Goal: Transaction & Acquisition: Purchase product/service

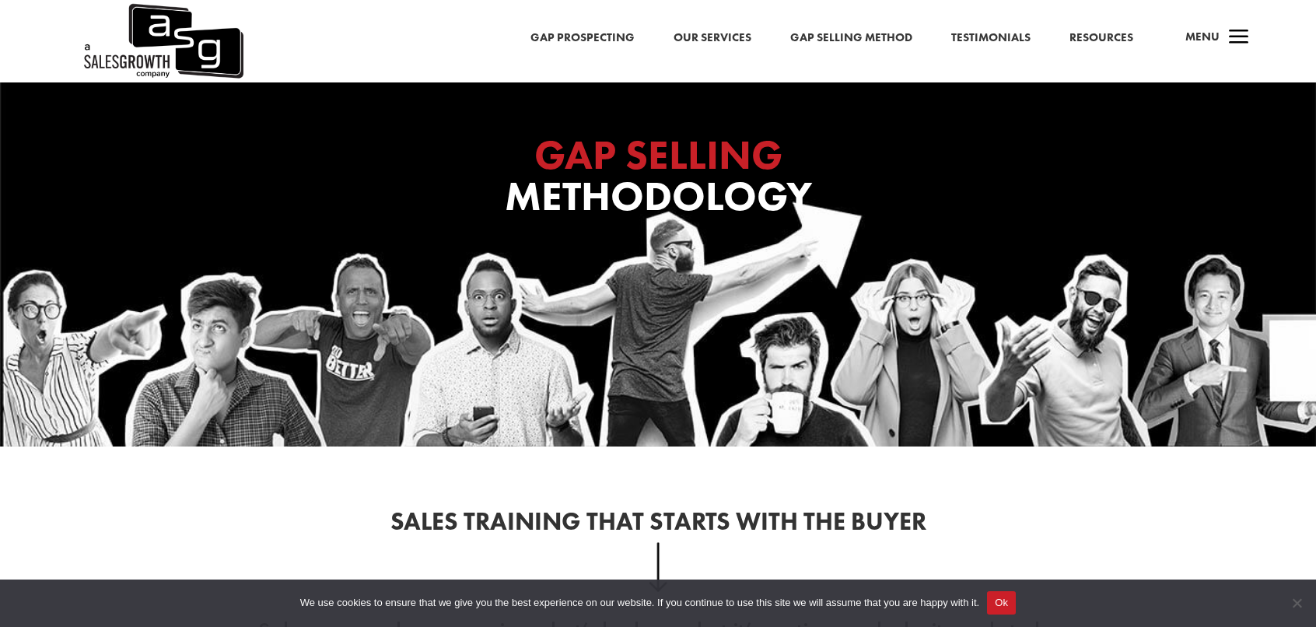
click at [893, 41] on link "Gap Selling Method" at bounding box center [851, 38] width 122 height 20
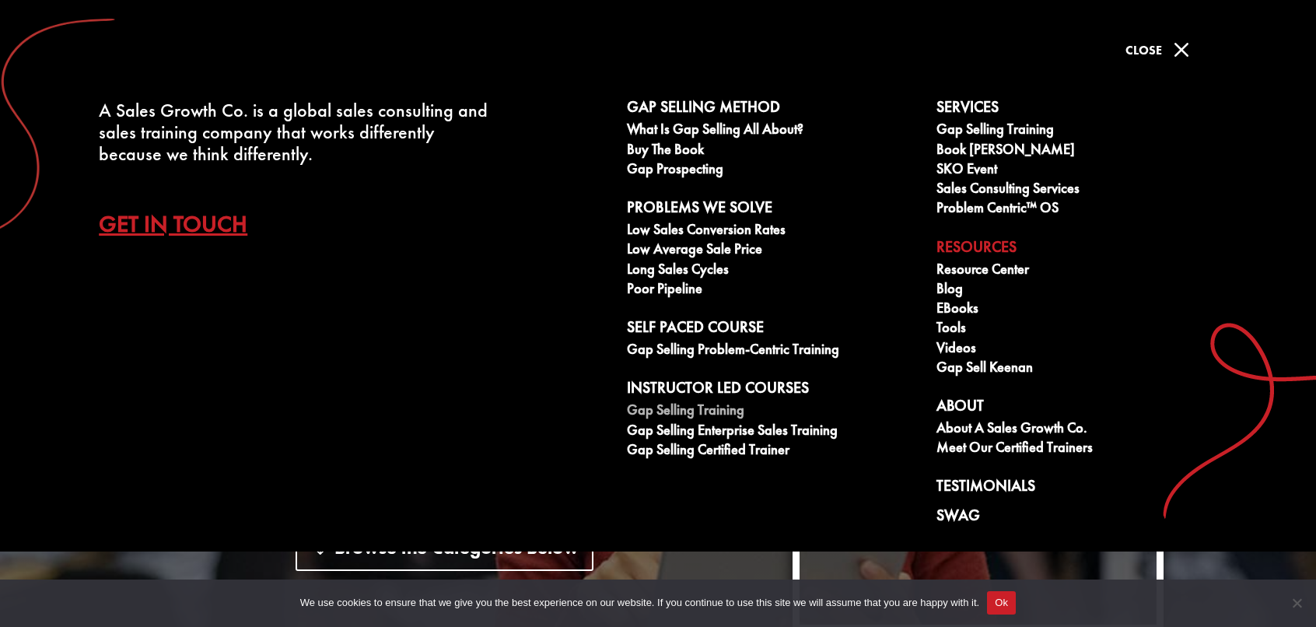
click at [721, 407] on link "Gap Selling Training" at bounding box center [773, 411] width 292 height 19
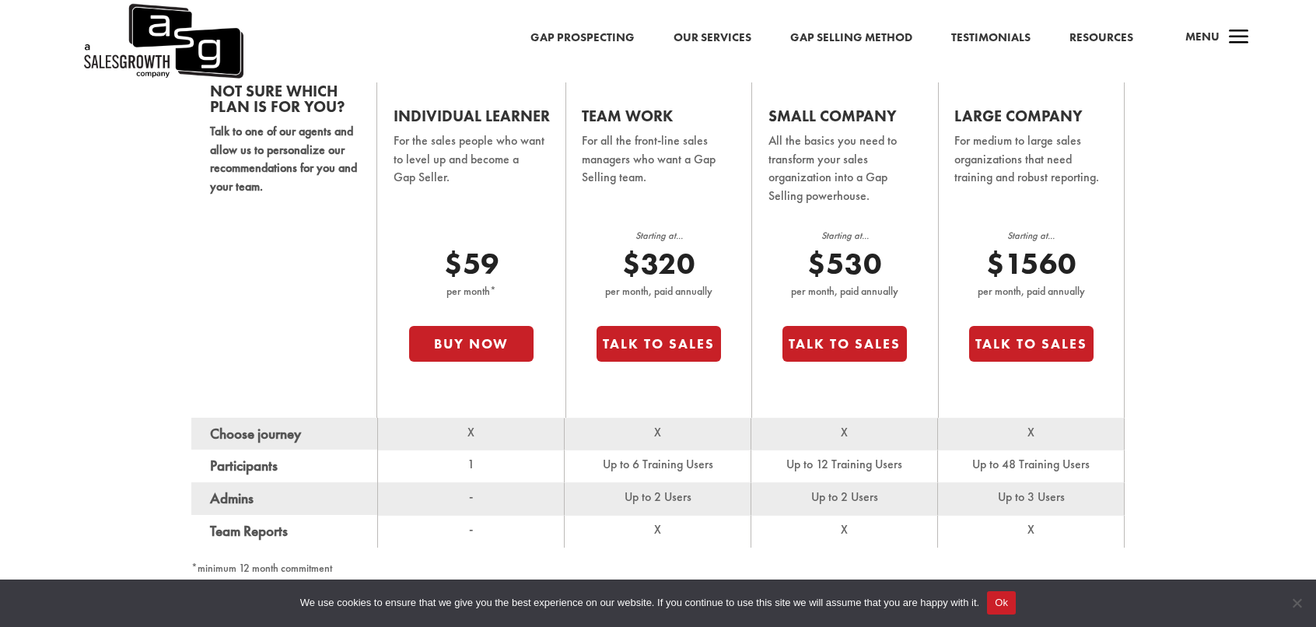
scroll to position [1043, 0]
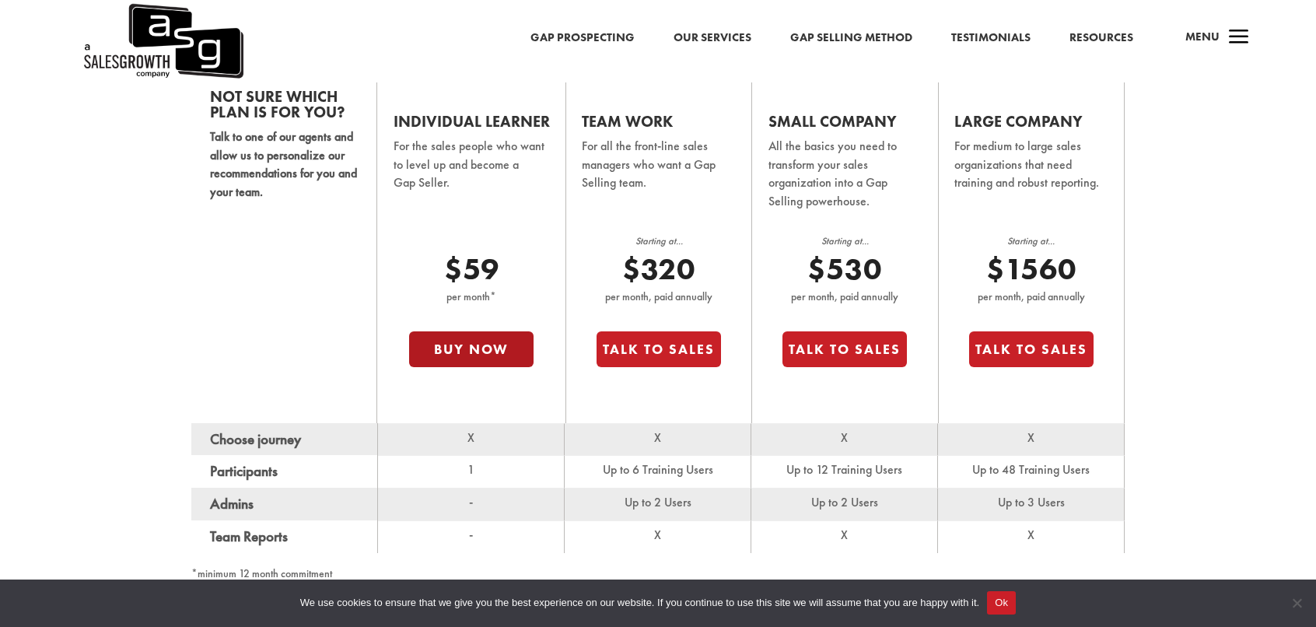
click at [482, 334] on button "Buy Now" at bounding box center [471, 349] width 124 height 36
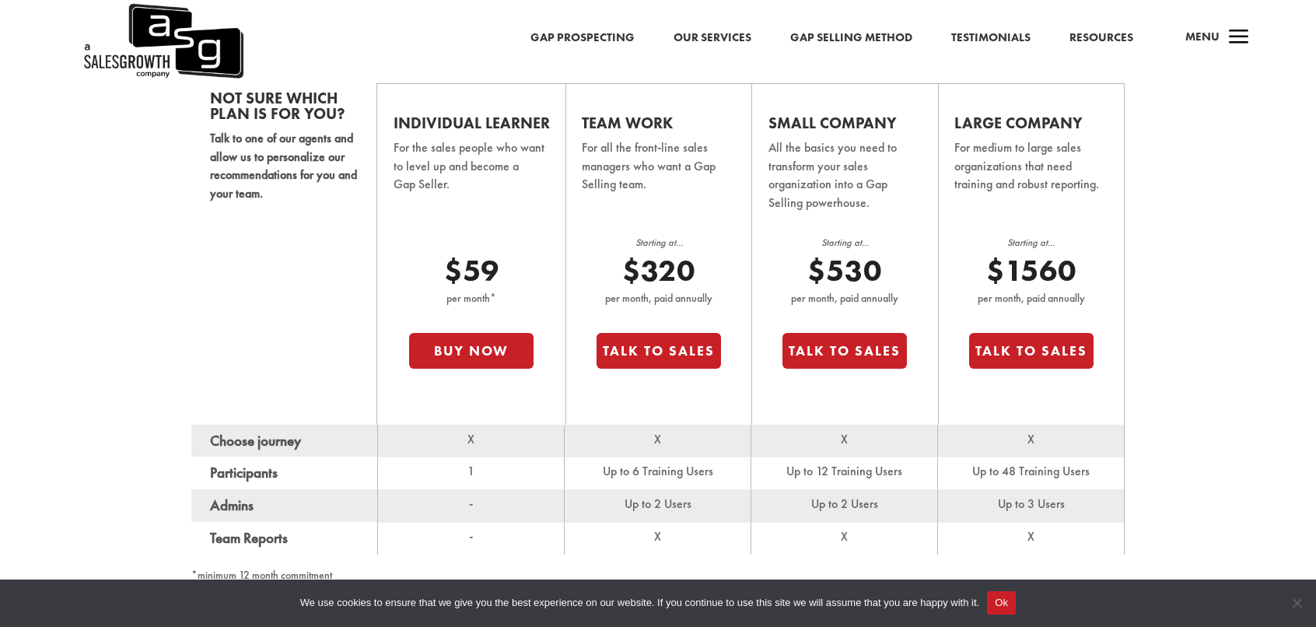
click at [1167, 281] on div "Not sure which plan is for you? Talk to one of our agents and allow us to perso…" at bounding box center [658, 326] width 1316 height 602
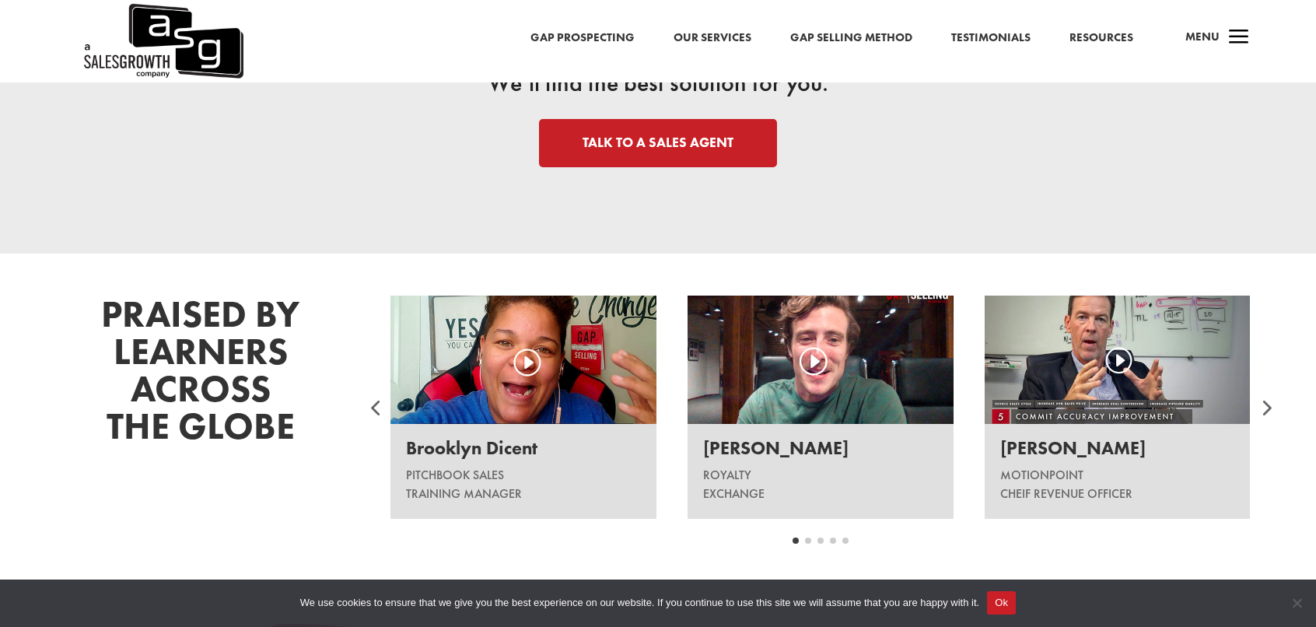
scroll to position [1758, 0]
